Goal: Task Accomplishment & Management: Use online tool/utility

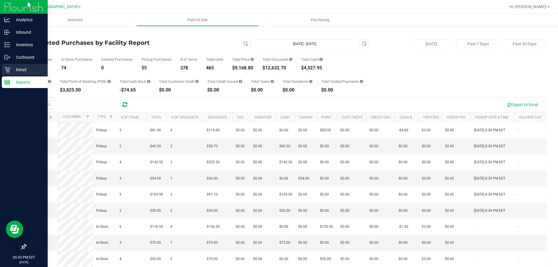
click at [10, 66] on div "Retail" at bounding box center [25, 70] width 46 height 12
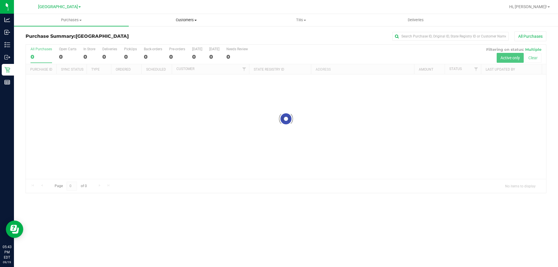
click at [192, 18] on span "Customers" at bounding box center [186, 19] width 114 height 5
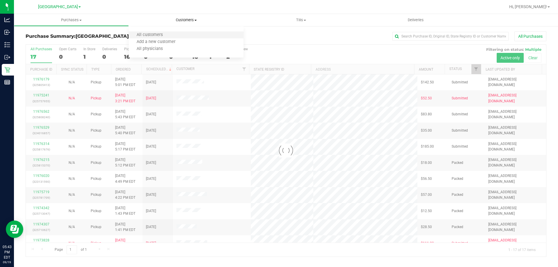
click at [175, 33] on li "All customers" at bounding box center [186, 35] width 115 height 7
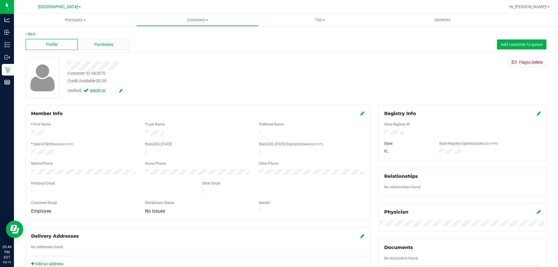
click at [98, 45] on span "Purchases" at bounding box center [103, 45] width 19 height 6
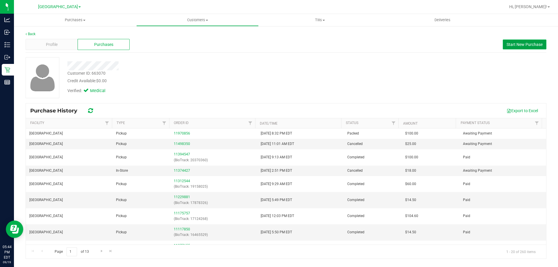
click at [531, 42] on span "Start New Purchase" at bounding box center [524, 44] width 36 height 5
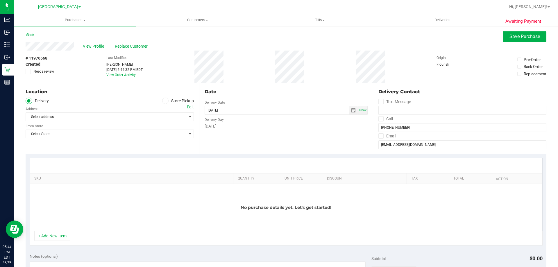
click at [169, 100] on label "Store Pickup" at bounding box center [178, 101] width 32 height 7
click at [0, 0] on input "Store Pickup" at bounding box center [0, 0] width 0 height 0
click at [180, 114] on span "Select Store" at bounding box center [106, 117] width 160 height 8
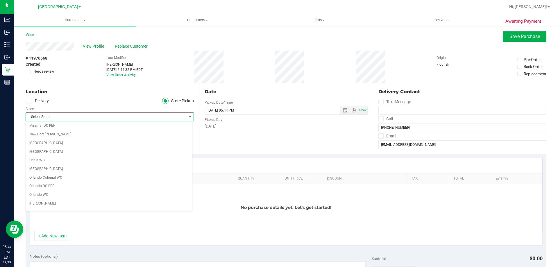
scroll to position [232, 0]
click at [92, 202] on li "[GEOGRAPHIC_DATA]" at bounding box center [109, 205] width 166 height 9
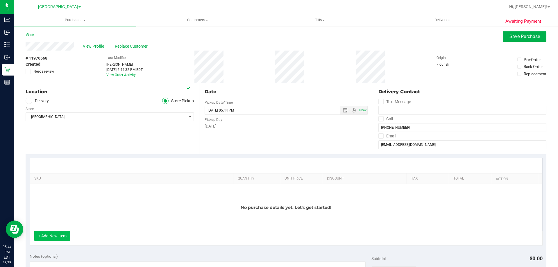
click at [65, 237] on button "+ Add New Item" at bounding box center [52, 236] width 36 height 10
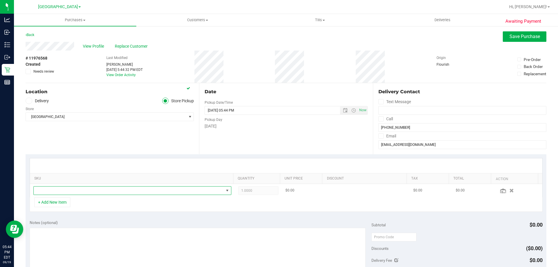
click at [123, 192] on span "NO DATA FOUND" at bounding box center [129, 190] width 190 height 8
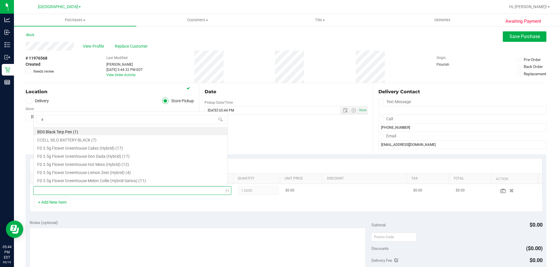
scroll to position [0, 0]
type input "arz"
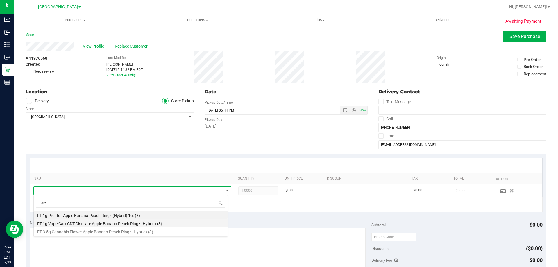
click at [127, 224] on li "FT 1g Vape Cart CDT Distillate Apple Banana Peach Ringz (Hybrid) (8)" at bounding box center [131, 223] width 194 height 8
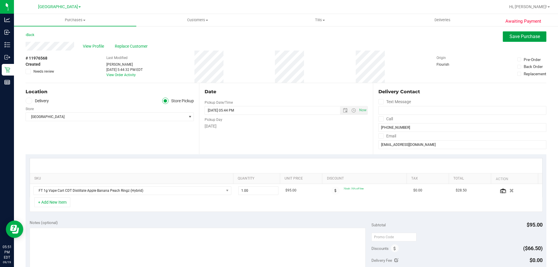
click at [518, 41] on button "Save Purchase" at bounding box center [524, 36] width 44 height 10
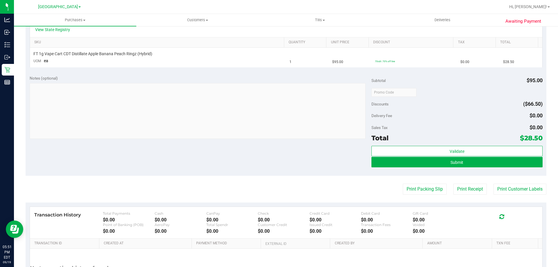
scroll to position [145, 0]
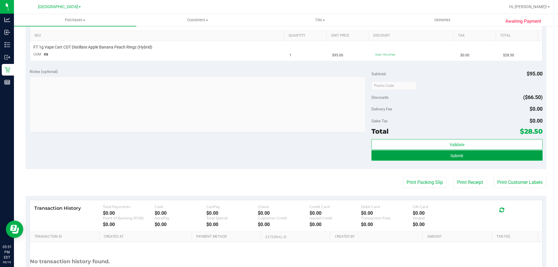
click at [439, 152] on button "Submit" at bounding box center [456, 155] width 171 height 10
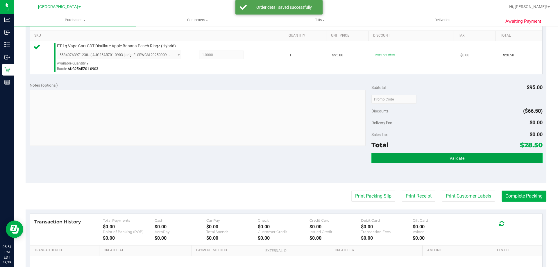
click at [445, 160] on button "Validate" at bounding box center [456, 158] width 171 height 10
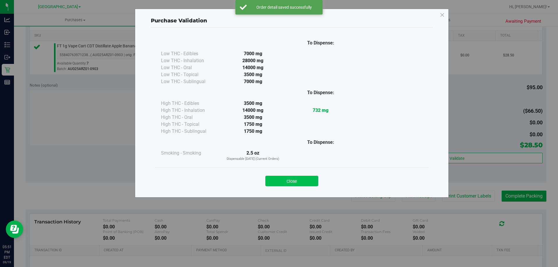
click at [298, 182] on button "Close" at bounding box center [291, 181] width 53 height 10
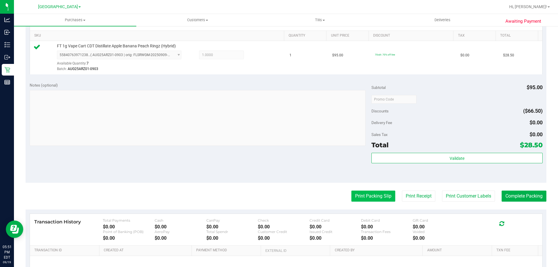
click at [371, 200] on button "Print Packing Slip" at bounding box center [373, 195] width 44 height 11
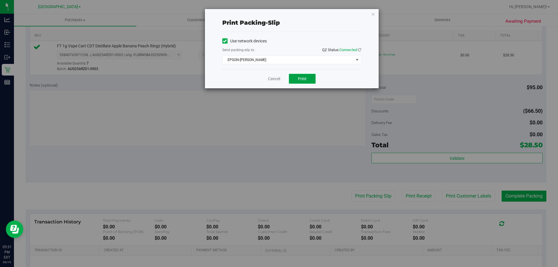
click at [302, 76] on span "Print" at bounding box center [302, 78] width 9 height 5
click at [373, 14] on icon "button" at bounding box center [373, 13] width 4 height 7
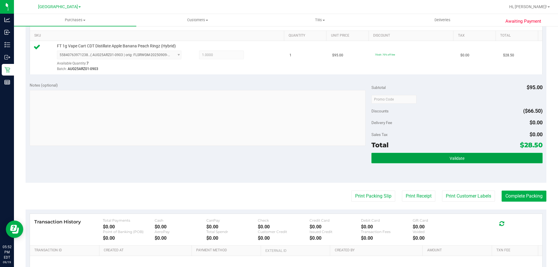
click at [475, 157] on button "Validate" at bounding box center [456, 158] width 171 height 10
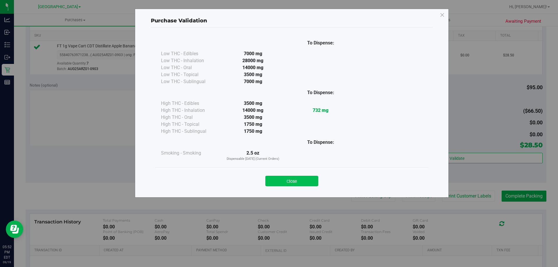
click at [305, 185] on button "Close" at bounding box center [291, 181] width 53 height 10
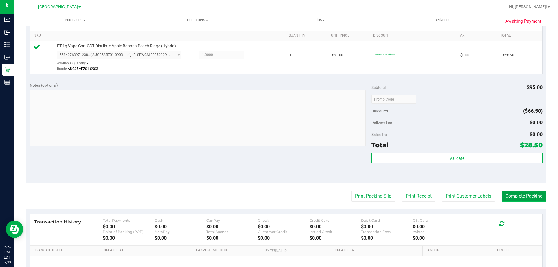
click at [505, 192] on button "Complete Packing" at bounding box center [523, 195] width 45 height 11
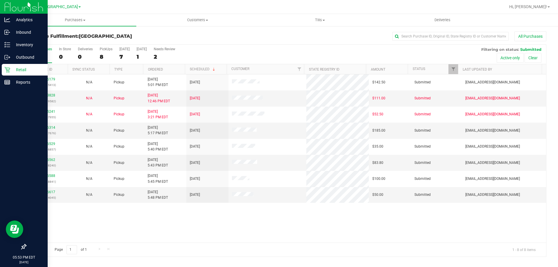
click at [7, 70] on icon at bounding box center [7, 70] width 6 height 6
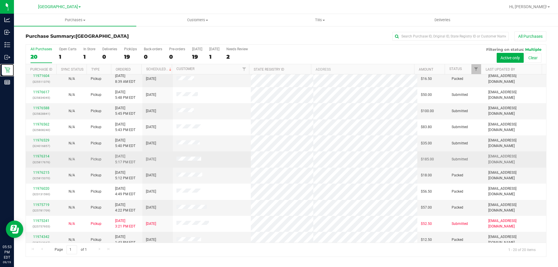
scroll to position [29, 0]
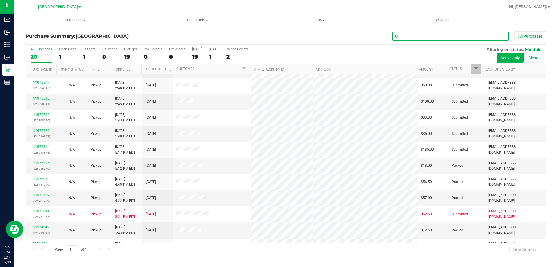
click at [429, 34] on input "text" at bounding box center [450, 36] width 116 height 9
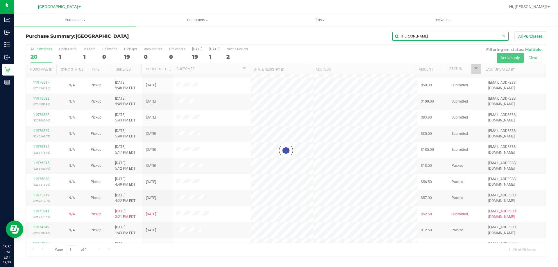
scroll to position [0, 0]
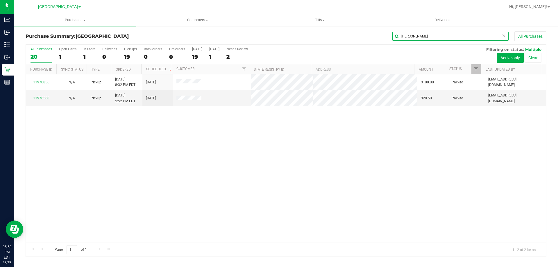
type input "tyler"
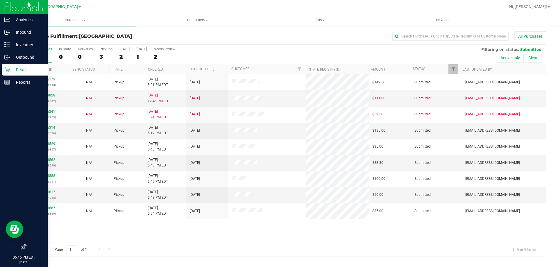
click at [8, 69] on icon at bounding box center [7, 70] width 6 height 6
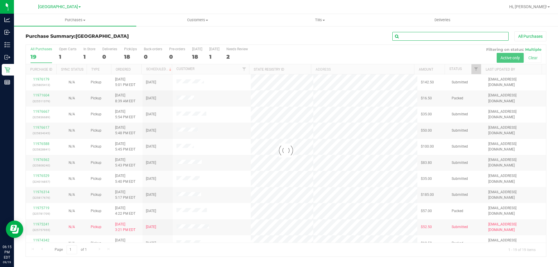
click at [423, 38] on input "text" at bounding box center [450, 36] width 116 height 9
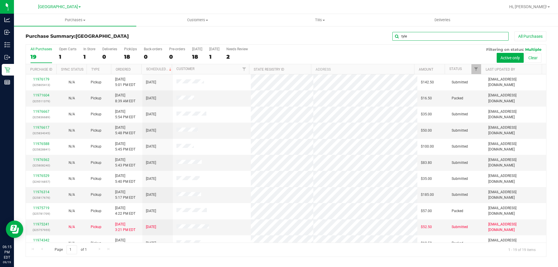
type input "[PERSON_NAME]"
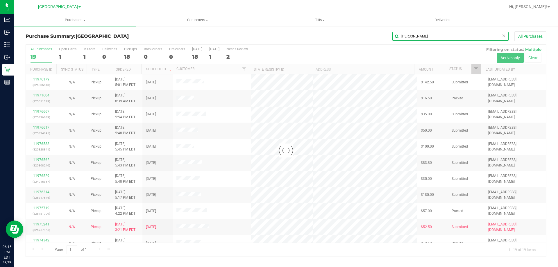
drag, startPoint x: 423, startPoint y: 38, endPoint x: 311, endPoint y: 36, distance: 112.1
click at [311, 36] on div "tyler All Purchases" at bounding box center [372, 36] width 347 height 10
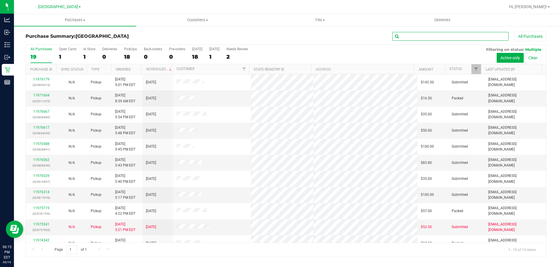
click at [419, 39] on input "text" at bounding box center [450, 36] width 116 height 9
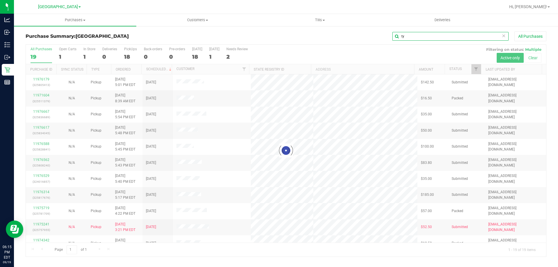
type input "t"
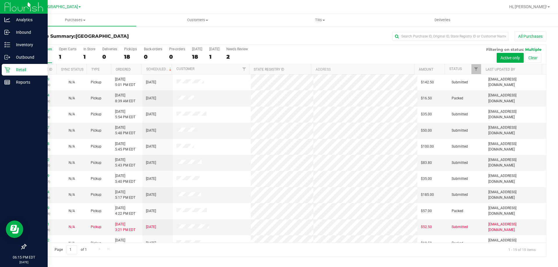
click at [6, 71] on icon at bounding box center [7, 70] width 6 height 6
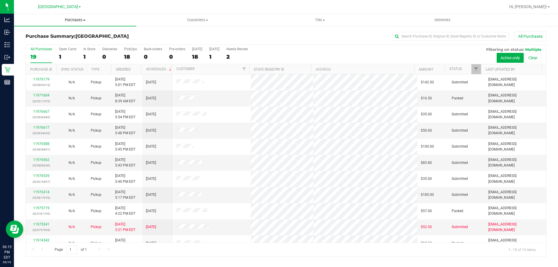
click at [73, 22] on span "Purchases" at bounding box center [75, 19] width 122 height 5
click at [71, 42] on li "Fulfillment" at bounding box center [75, 42] width 122 height 7
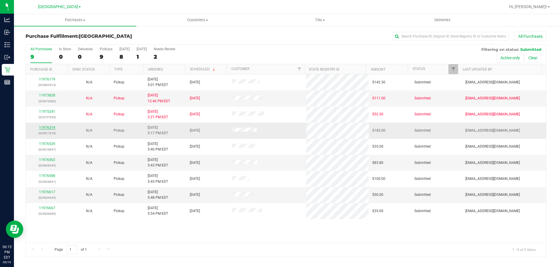
click at [47, 127] on link "11976314" at bounding box center [47, 127] width 16 height 4
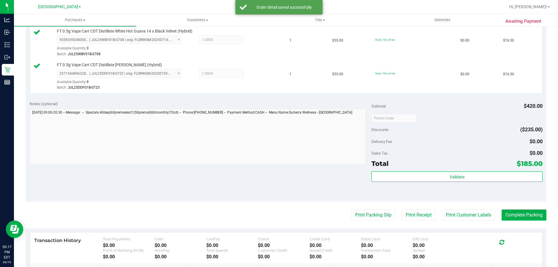
scroll to position [449, 0]
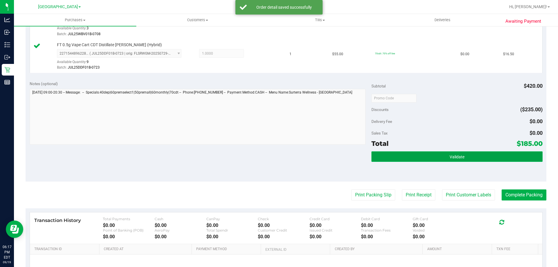
click at [443, 152] on button "Validate" at bounding box center [456, 156] width 171 height 10
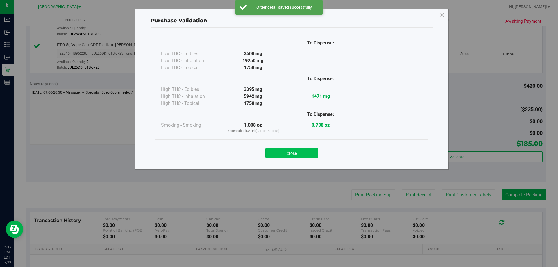
click at [299, 151] on button "Close" at bounding box center [291, 153] width 53 height 10
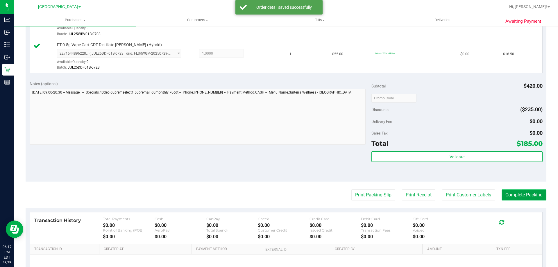
click at [521, 194] on button "Complete Packing" at bounding box center [523, 194] width 45 height 11
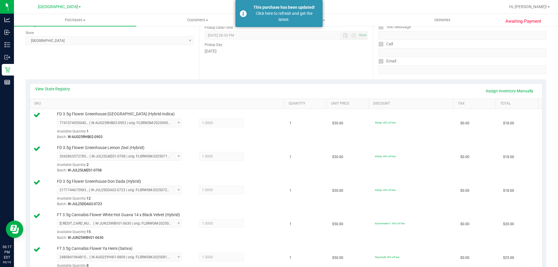
scroll to position [0, 0]
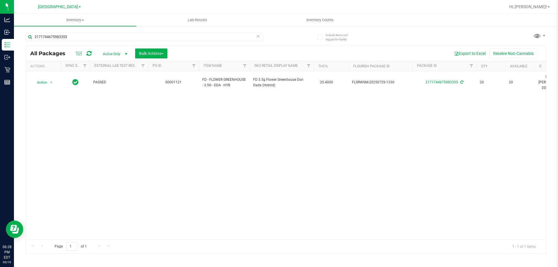
click at [258, 35] on icon at bounding box center [258, 36] width 4 height 7
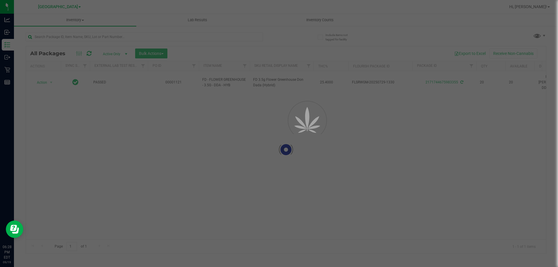
click at [259, 37] on div at bounding box center [279, 133] width 558 height 267
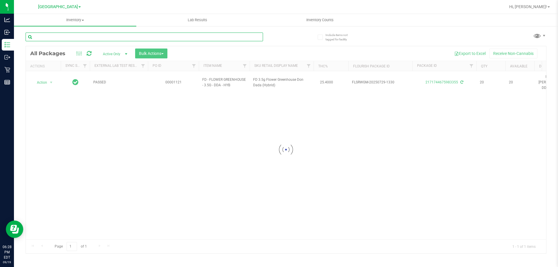
click at [243, 36] on input "text" at bounding box center [144, 37] width 237 height 9
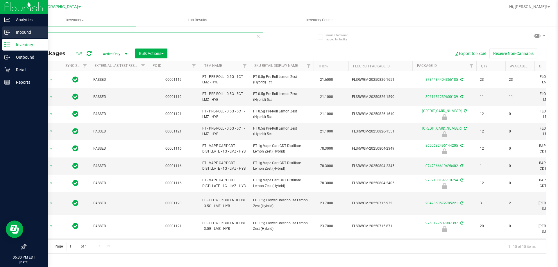
drag, startPoint x: 86, startPoint y: 34, endPoint x: 0, endPoint y: 37, distance: 86.3
click at [0, 37] on div "Analytics Inbound Inventory Outbound Retail Reports 06:30 PM EDT 09/19/2025 09/…" at bounding box center [279, 133] width 558 height 267
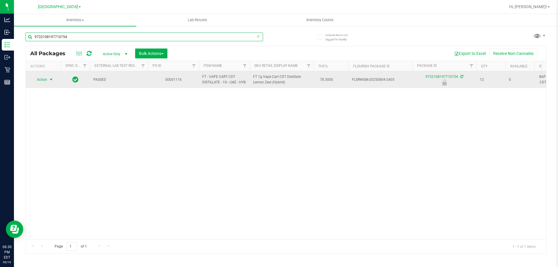
type input "9732108197710754"
click at [53, 80] on span "select" at bounding box center [51, 79] width 5 height 5
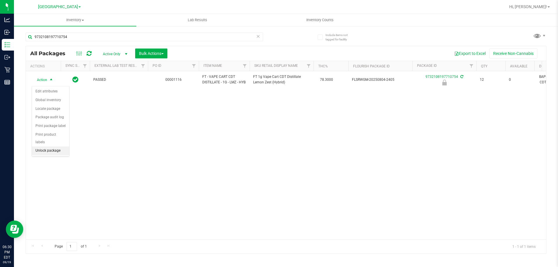
click at [54, 146] on li "Unlock package" at bounding box center [50, 150] width 37 height 9
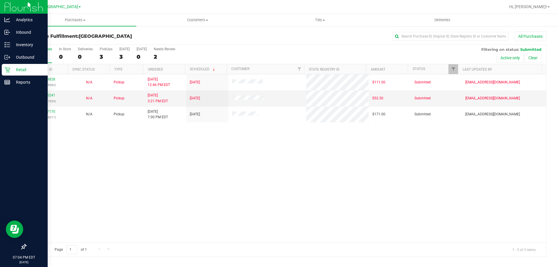
click at [12, 69] on p "Retail" at bounding box center [27, 69] width 35 height 7
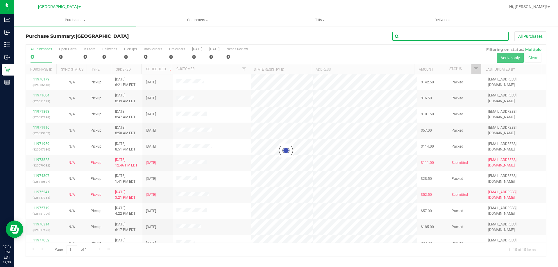
click at [451, 33] on input "text" at bounding box center [450, 36] width 116 height 9
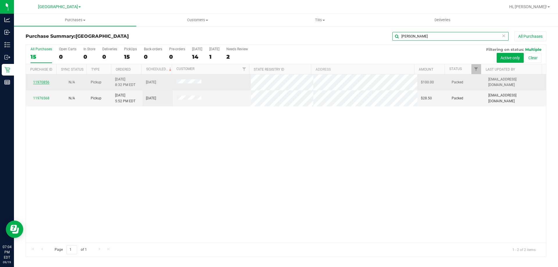
type input "[PERSON_NAME]"
click at [44, 81] on link "11970856" at bounding box center [41, 82] width 16 height 4
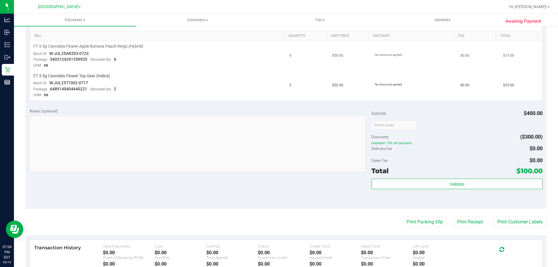
scroll to position [145, 0]
click at [510, 224] on button "Print Customer Labels" at bounding box center [519, 221] width 53 height 11
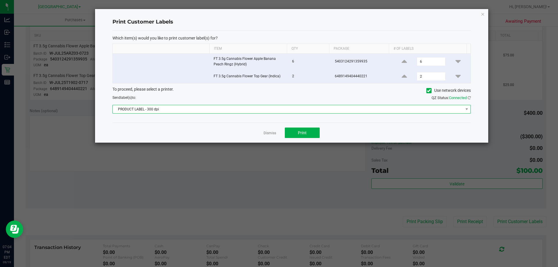
click at [269, 108] on span "PRODUCT LABEL - 300 dpi" at bounding box center [288, 109] width 350 height 8
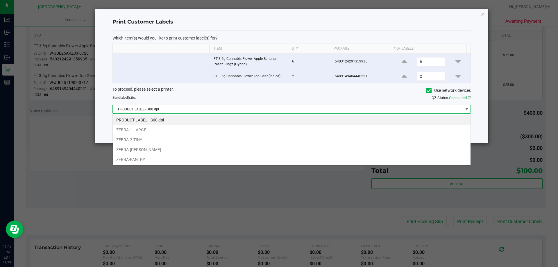
scroll to position [9, 358]
click at [239, 154] on li "ZEBRA-PANTRY" at bounding box center [291, 159] width 357 height 10
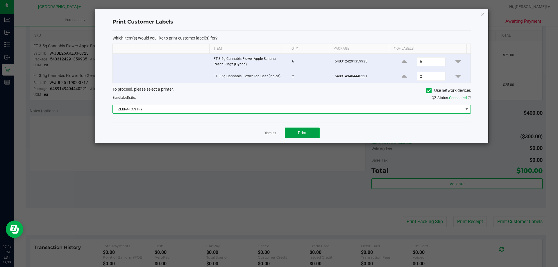
click at [290, 132] on button "Print" at bounding box center [302, 132] width 35 height 10
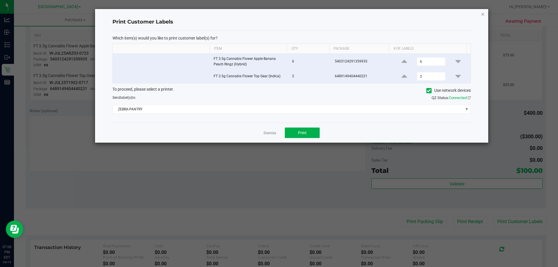
click at [482, 12] on icon "button" at bounding box center [482, 13] width 4 height 7
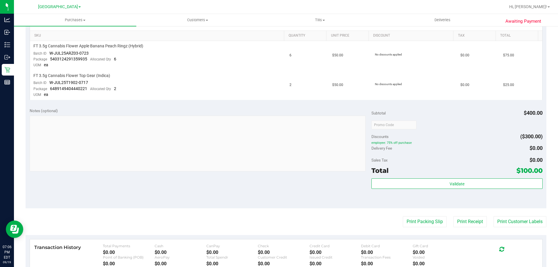
scroll to position [0, 0]
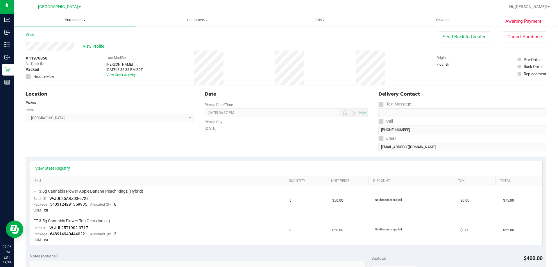
click at [84, 22] on span "Purchases" at bounding box center [75, 19] width 122 height 5
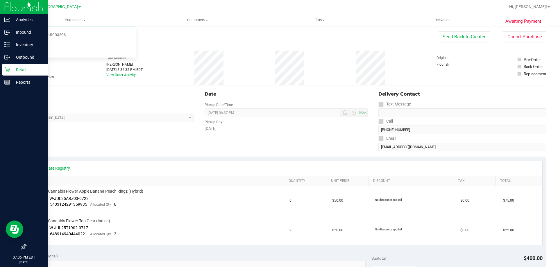
click at [12, 71] on p "Retail" at bounding box center [27, 69] width 35 height 7
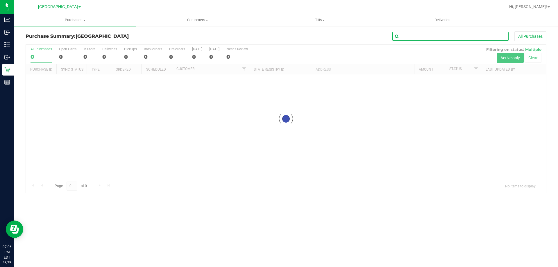
click at [457, 37] on input "text" at bounding box center [450, 36] width 116 height 9
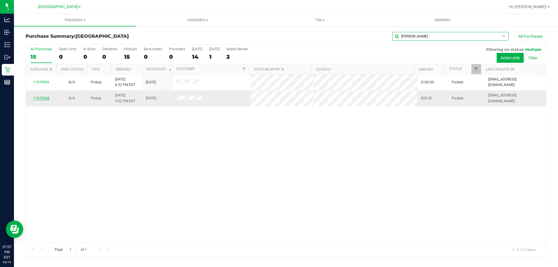
type input "tyler"
click at [41, 97] on link "11976568" at bounding box center [41, 98] width 16 height 4
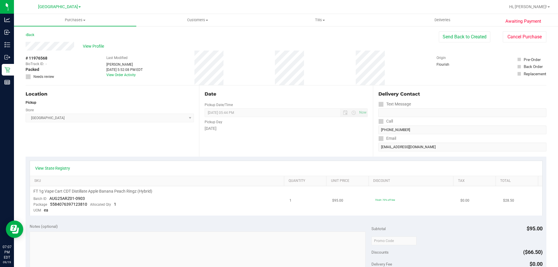
scroll to position [174, 0]
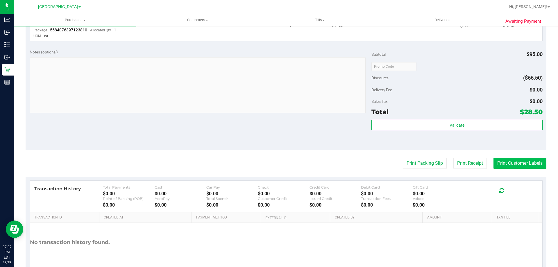
click at [504, 167] on button "Print Customer Labels" at bounding box center [519, 163] width 53 height 11
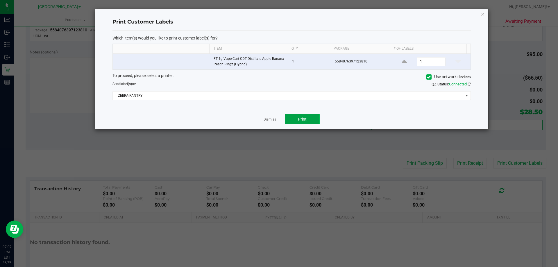
click at [306, 119] on span "Print" at bounding box center [302, 119] width 9 height 5
click at [480, 15] on icon "button" at bounding box center [482, 13] width 4 height 7
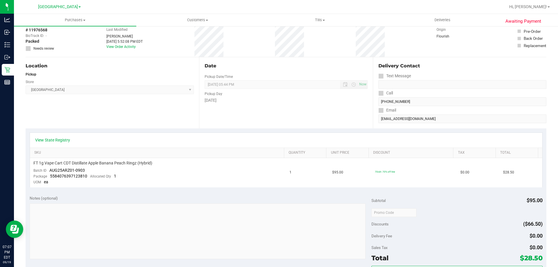
scroll to position [0, 0]
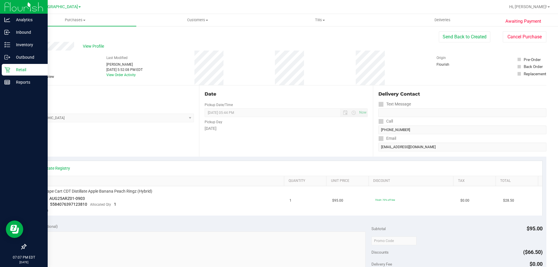
click at [11, 66] on p "Retail" at bounding box center [27, 69] width 35 height 7
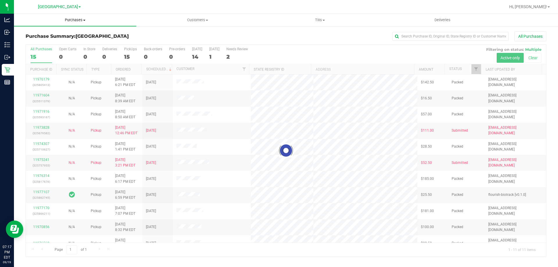
click at [71, 22] on span "Purchases" at bounding box center [75, 19] width 122 height 5
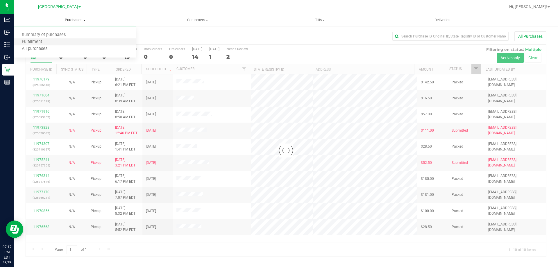
click at [79, 41] on li "Fulfillment" at bounding box center [75, 42] width 122 height 7
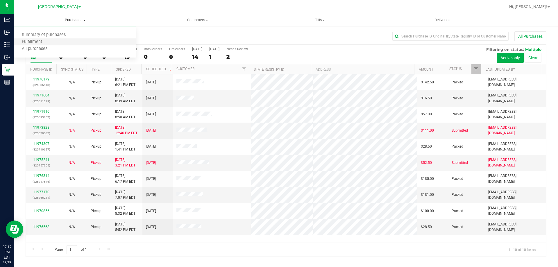
click at [56, 41] on li "Fulfillment" at bounding box center [75, 42] width 122 height 7
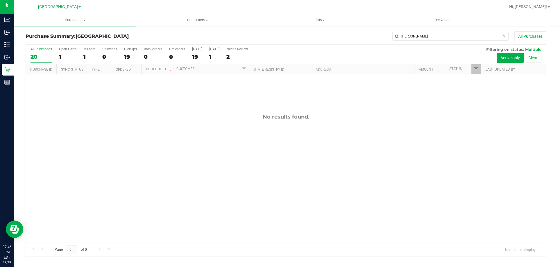
drag, startPoint x: 418, startPoint y: 36, endPoint x: 260, endPoint y: 3, distance: 161.3
click at [260, 19] on retail "Purchases Summary of purchases Fulfillment All purchases Customers All customer…" at bounding box center [286, 138] width 544 height 249
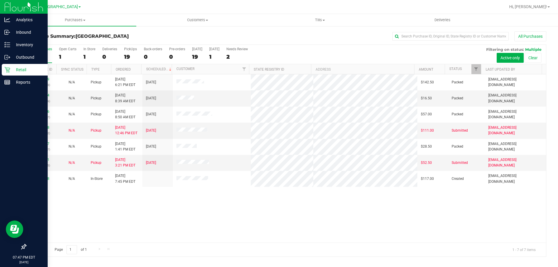
click at [11, 68] on p "Retail" at bounding box center [27, 69] width 35 height 7
